Goal: Navigation & Orientation: Find specific page/section

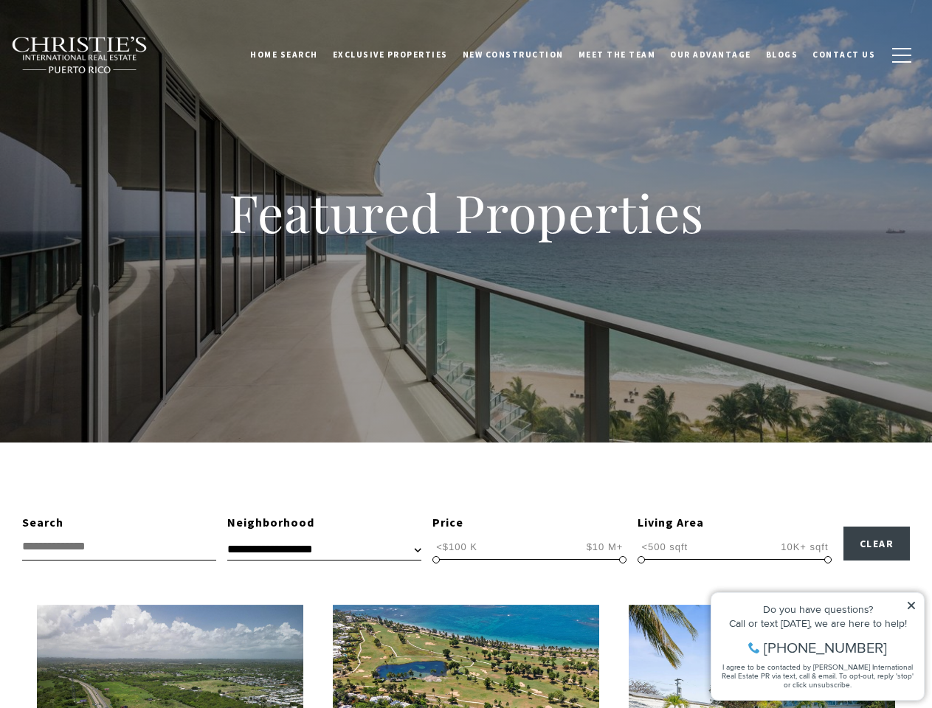
click at [465, 354] on div "Featured Properties" at bounding box center [466, 221] width 932 height 443
click at [305, 55] on link "Home Search" at bounding box center [284, 54] width 83 height 37
click at [628, 55] on link "Meet the Team" at bounding box center [617, 54] width 92 height 37
click at [901, 55] on span "button" at bounding box center [901, 55] width 19 height 1
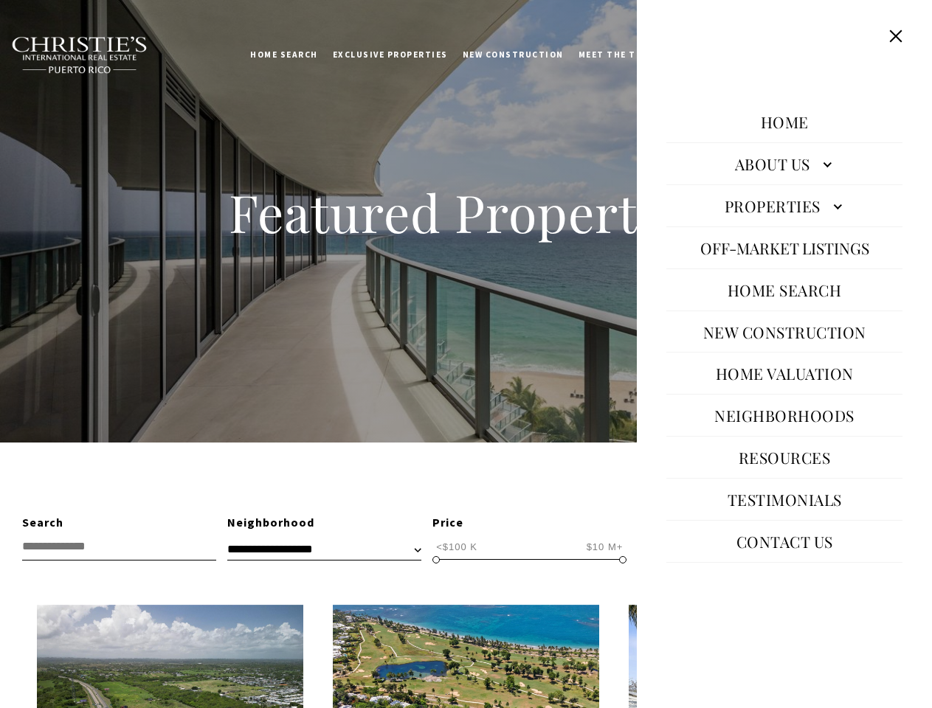
click at [457, 547] on span "<$100 K" at bounding box center [456, 547] width 49 height 14
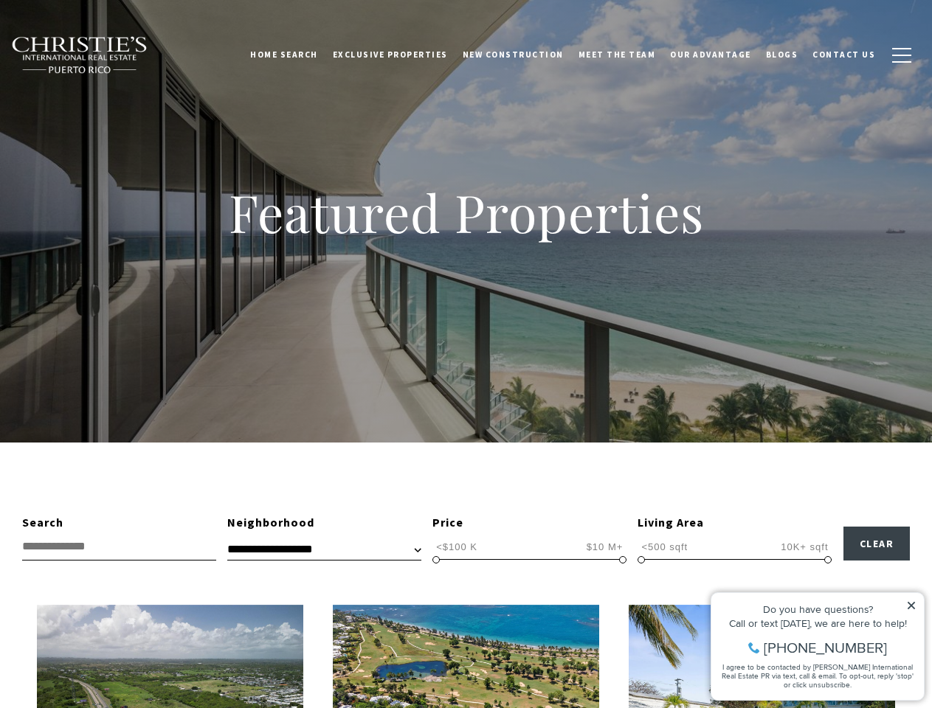
click at [604, 547] on span "$10 M+" at bounding box center [605, 547] width 44 height 14
click at [436, 560] on span at bounding box center [435, 559] width 7 height 7
click at [623, 560] on span at bounding box center [622, 559] width 7 height 7
click at [664, 547] on span "<500 sqft" at bounding box center [664, 547] width 54 height 14
click at [804, 547] on span "10K+ sqft" at bounding box center [804, 547] width 55 height 14
